Goal: Register for event/course

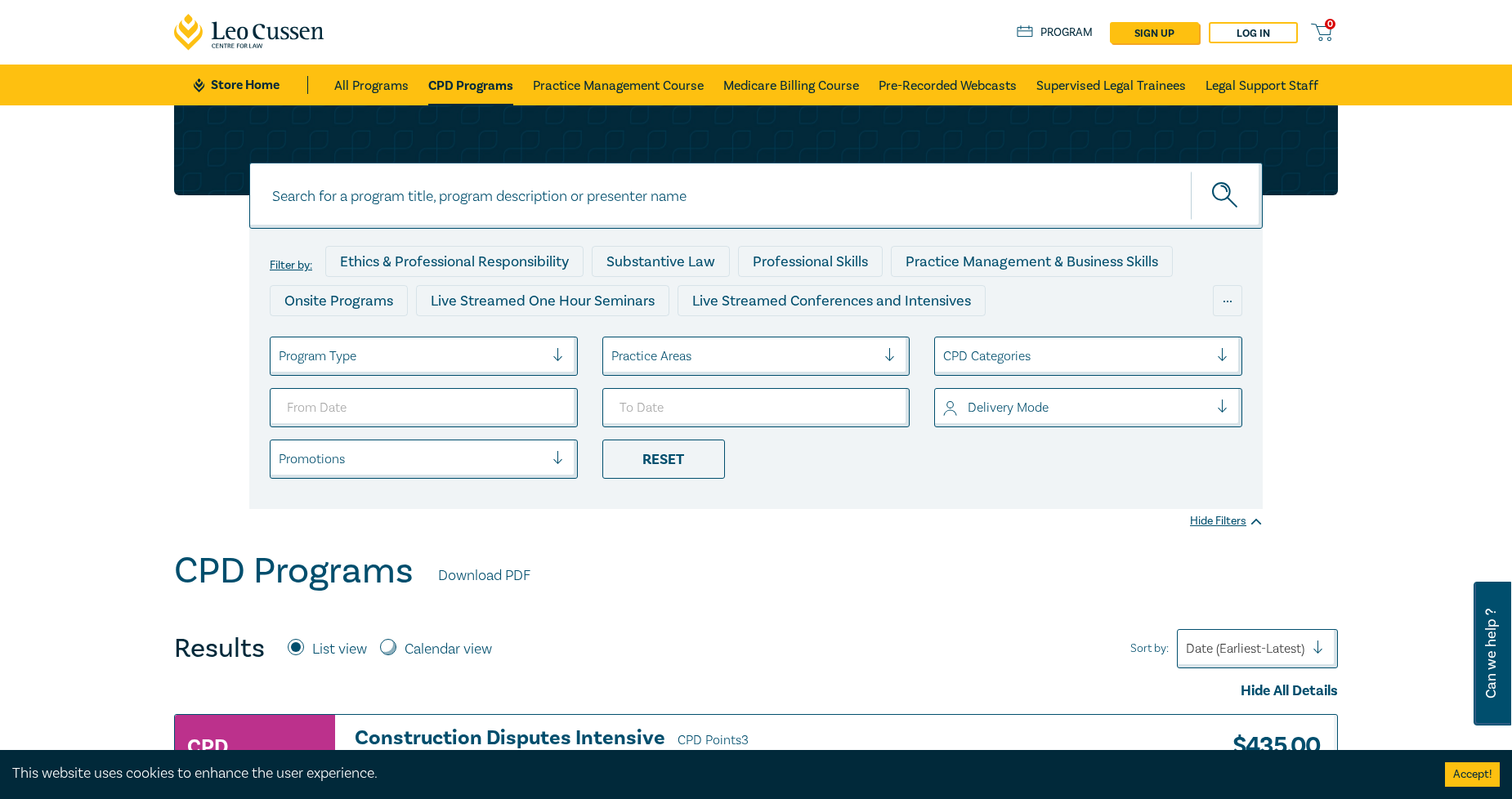
click at [734, 343] on div "Practice Areas" at bounding box center [744, 356] width 282 height 28
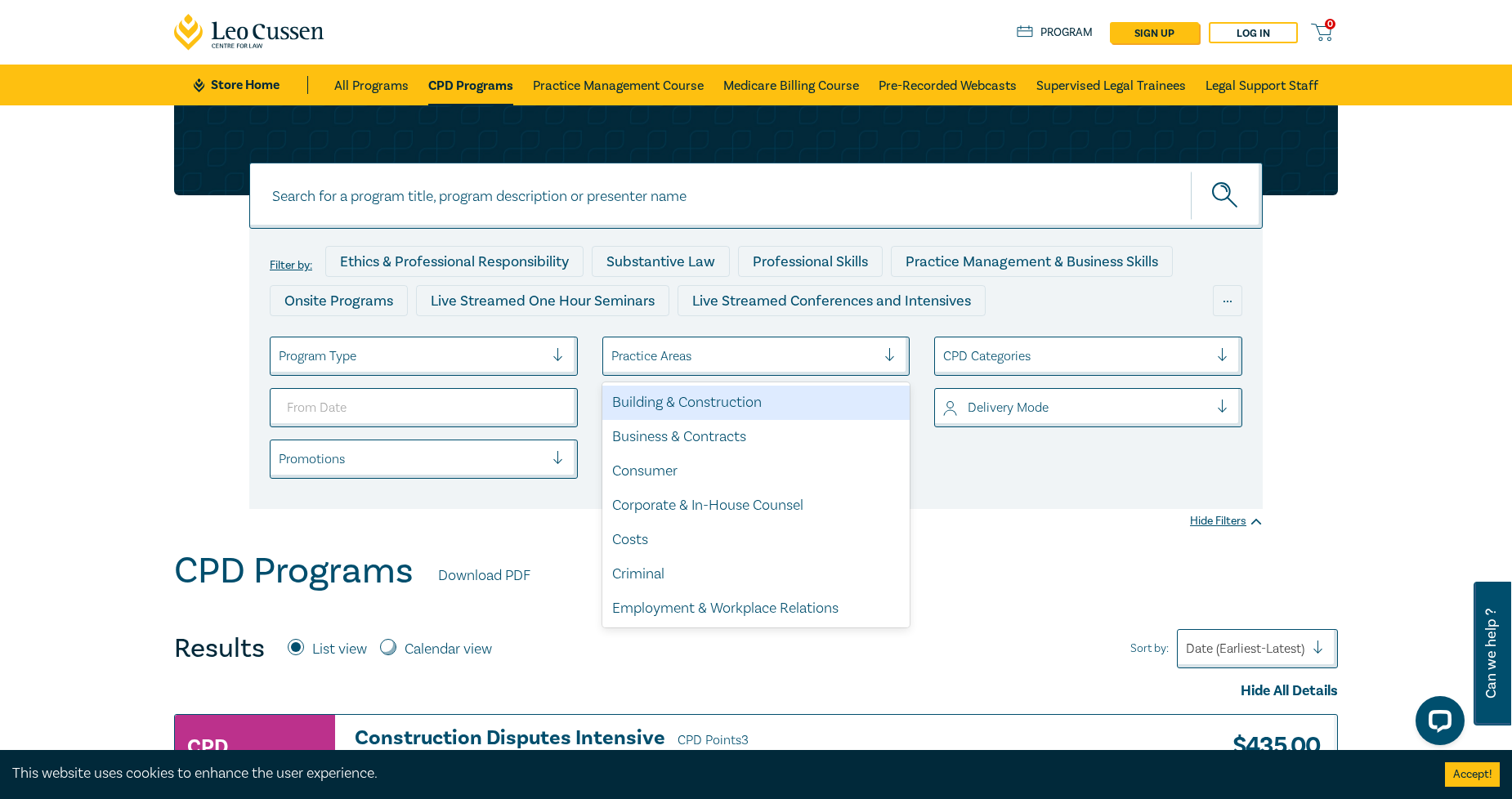
click at [502, 361] on div at bounding box center [411, 357] width 265 height 21
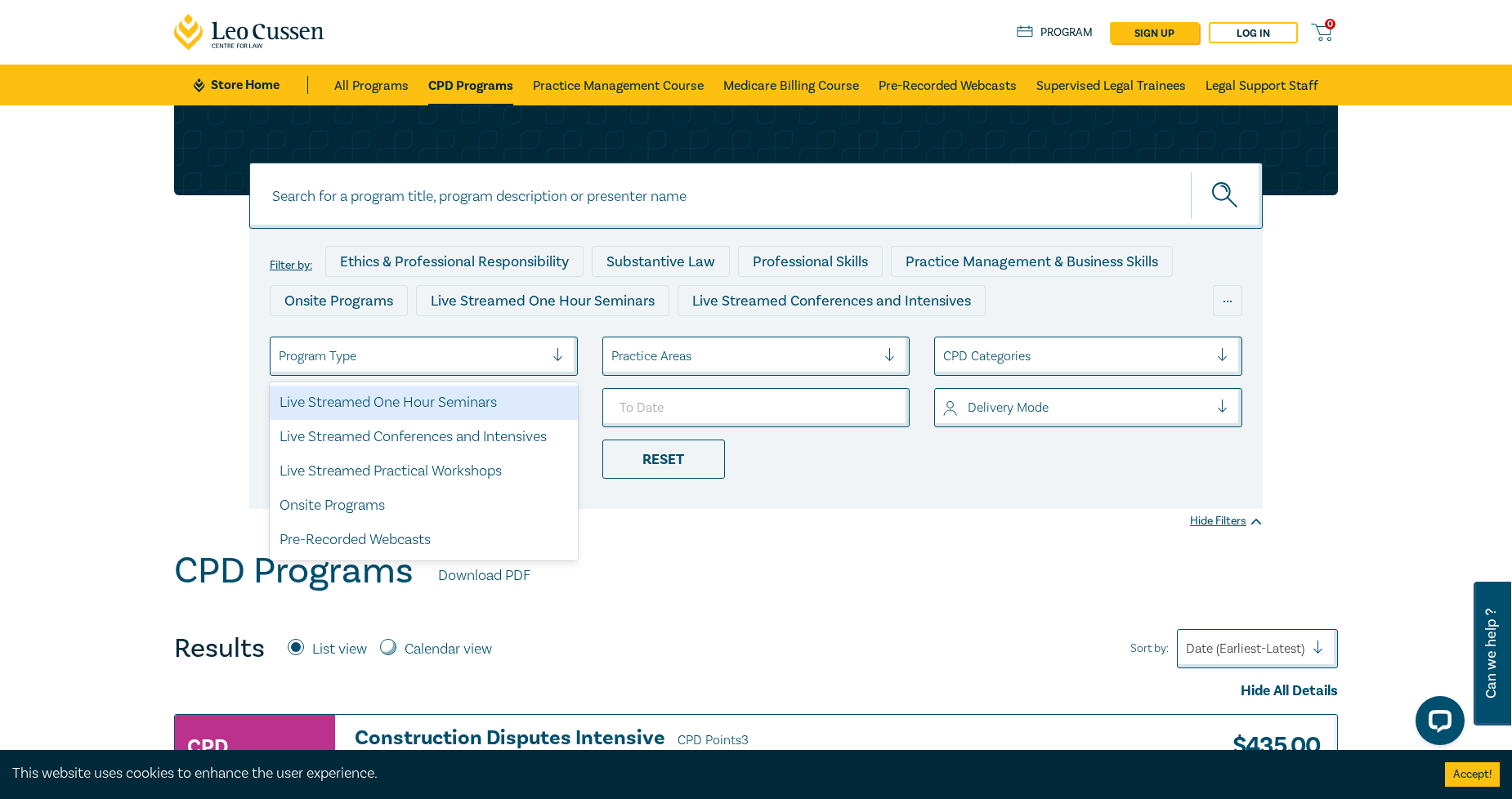
click at [722, 358] on div at bounding box center [744, 357] width 265 height 21
click at [562, 351] on div at bounding box center [564, 356] width 24 height 17
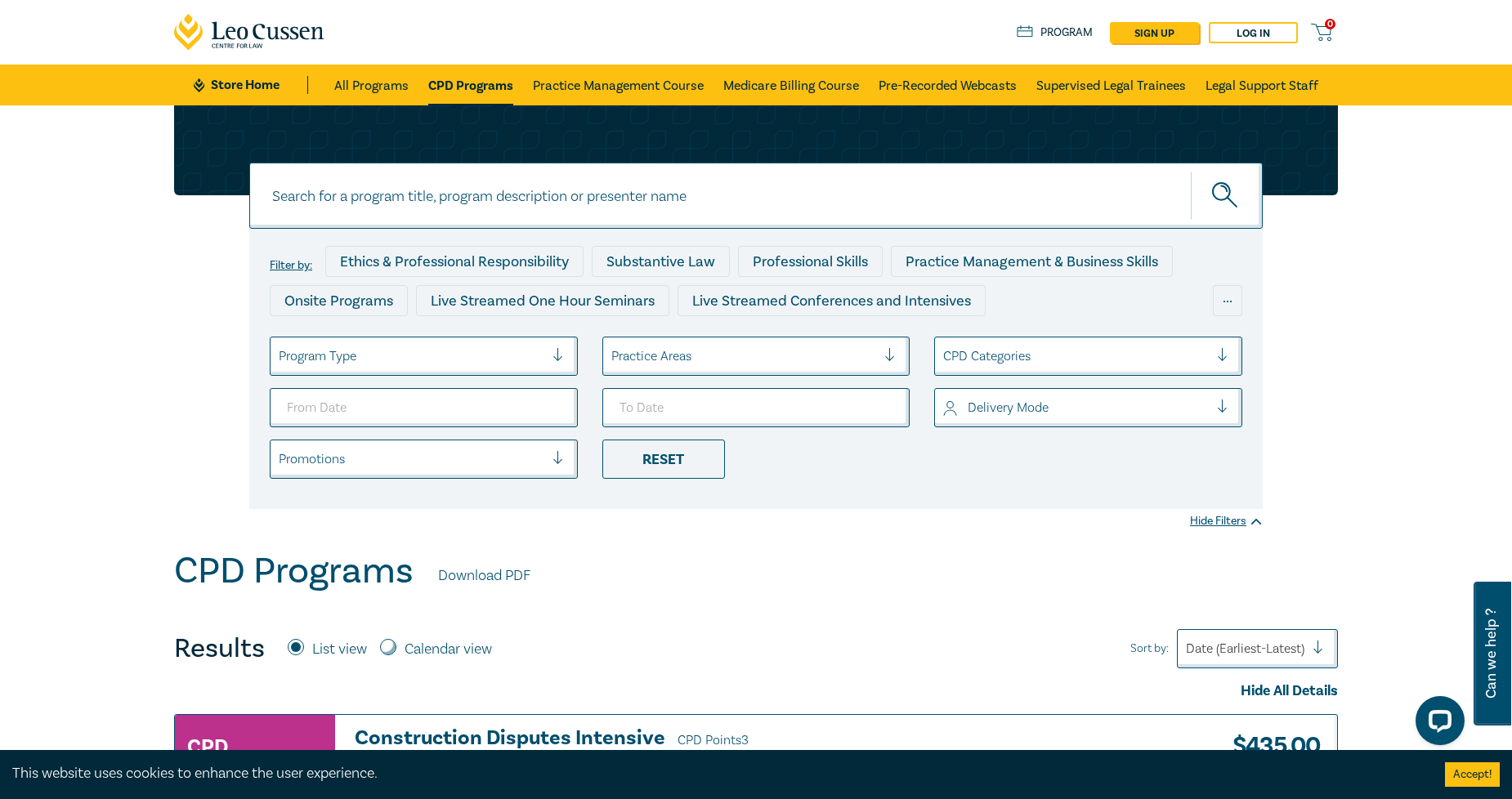
click at [542, 353] on div at bounding box center [411, 357] width 265 height 21
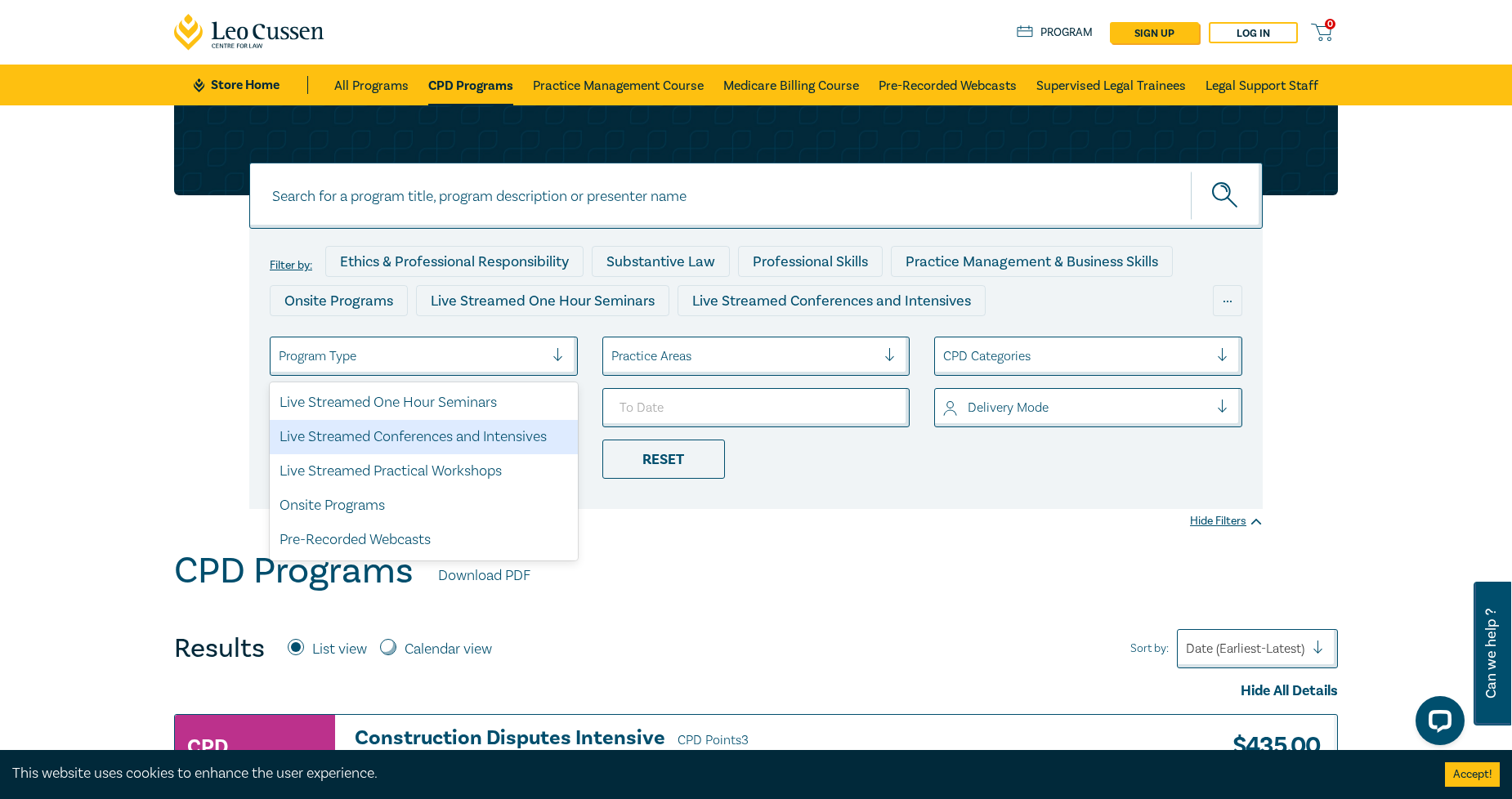
click at [493, 441] on div "Live Streamed Conferences and Intensives" at bounding box center [424, 437] width 308 height 34
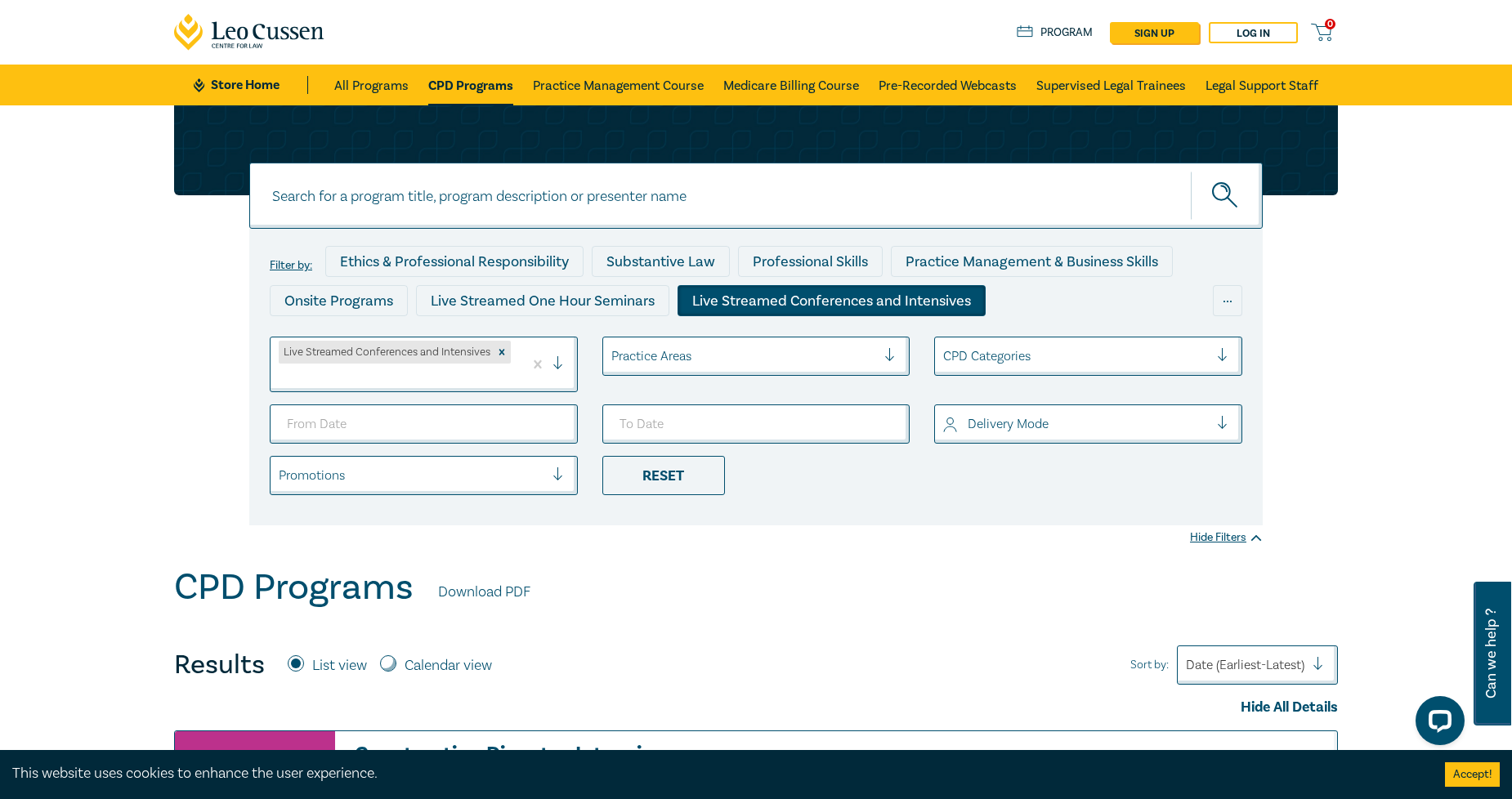
click at [655, 361] on div at bounding box center [744, 357] width 265 height 21
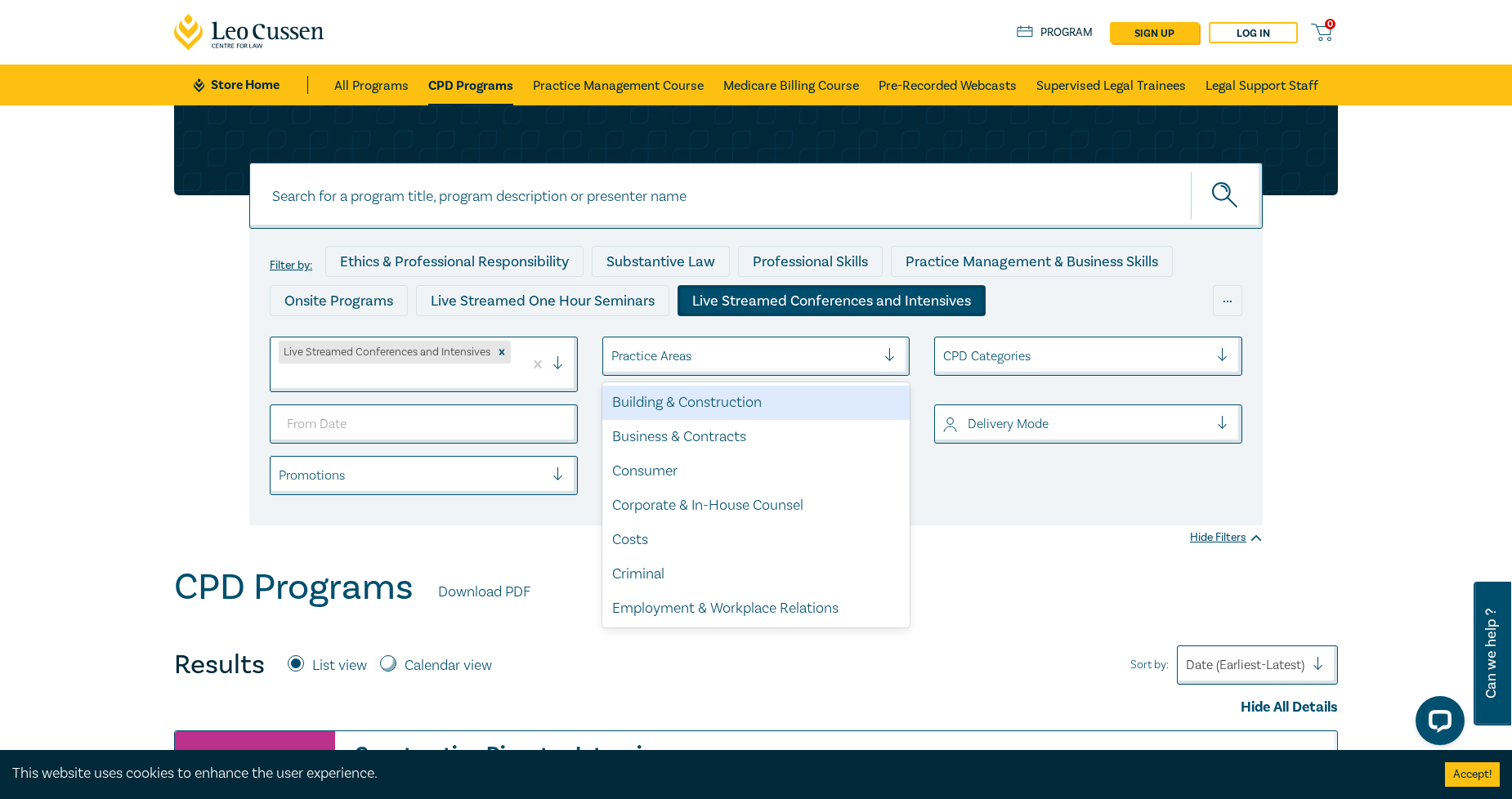
click at [674, 401] on div "Building & Construction" at bounding box center [756, 402] width 308 height 34
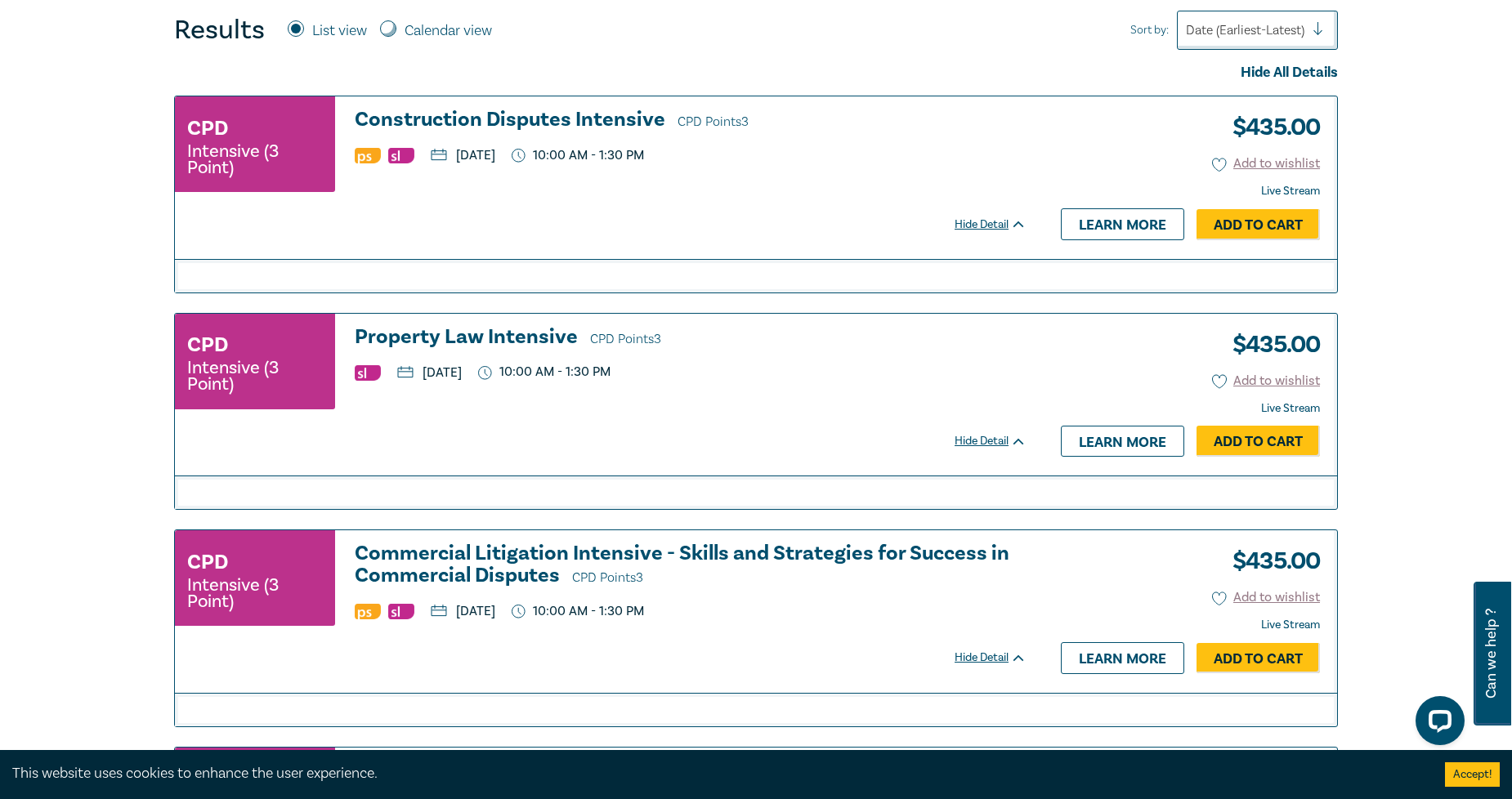
scroll to position [817, 0]
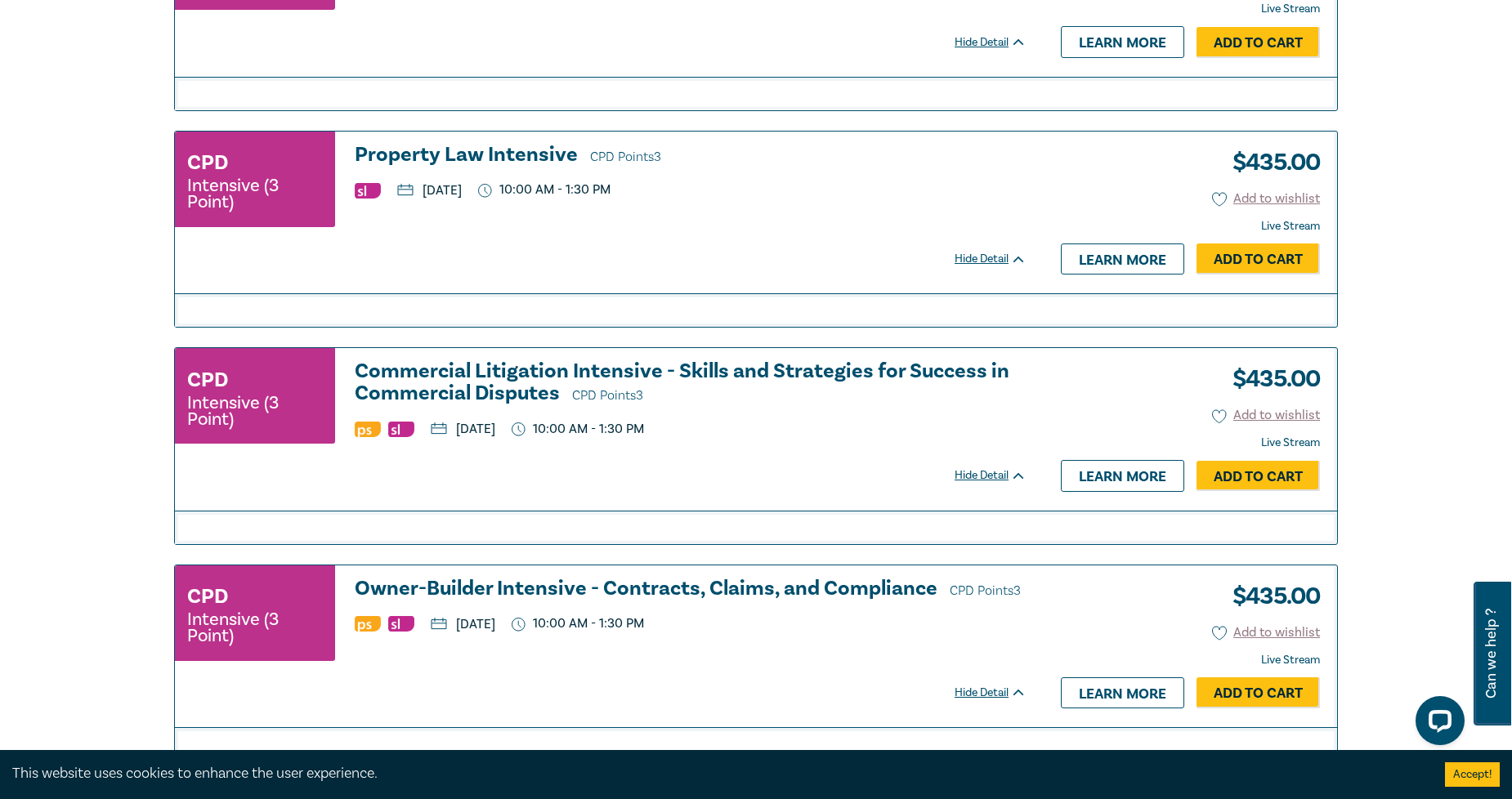
click at [559, 586] on h3 "Owner-Builder Intensive - Contracts, Claims, and Compliance CPD Points 3" at bounding box center [690, 590] width 672 height 24
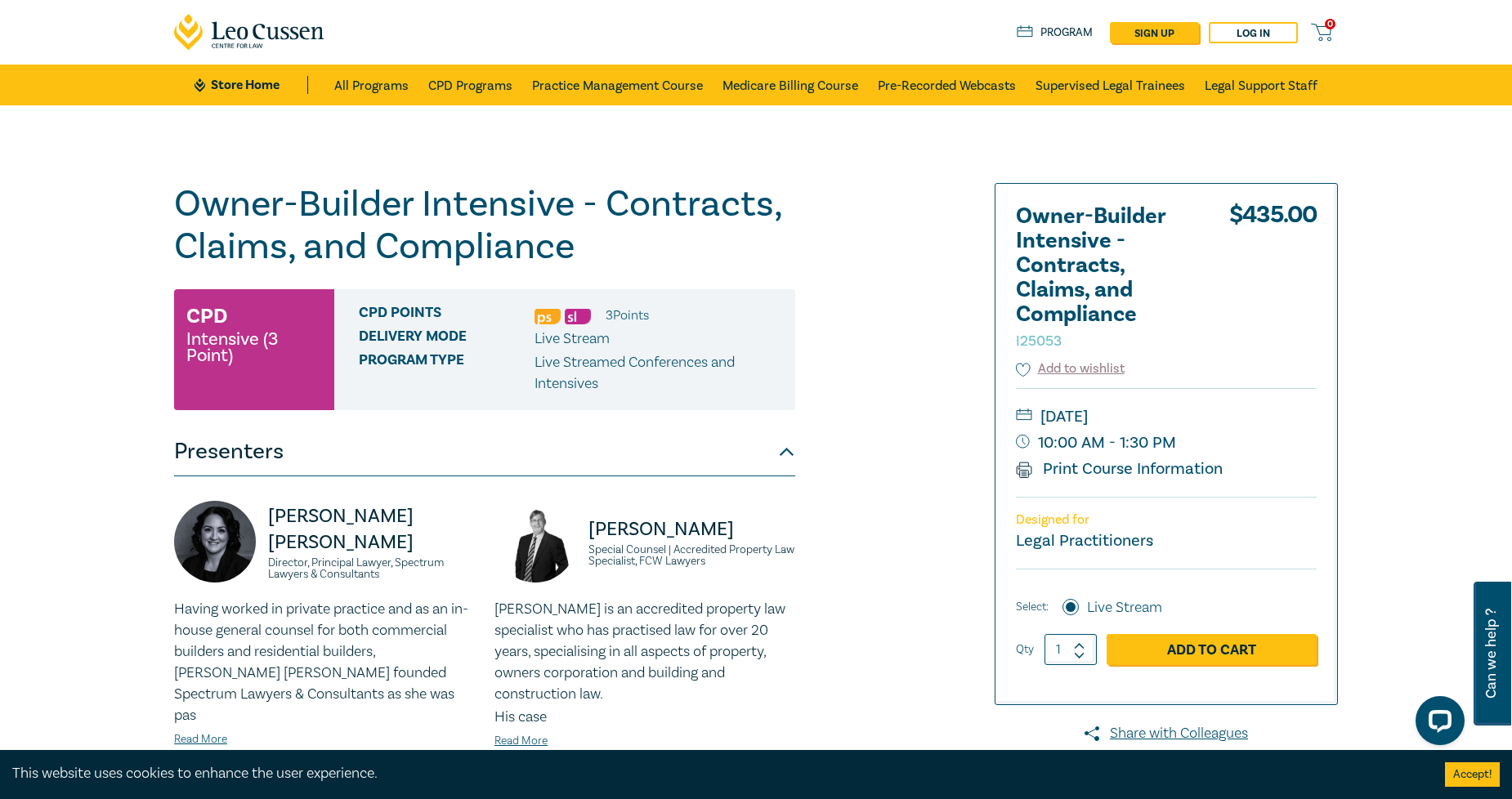
scroll to position [91, 0]
